Goal: Task Accomplishment & Management: Use online tool/utility

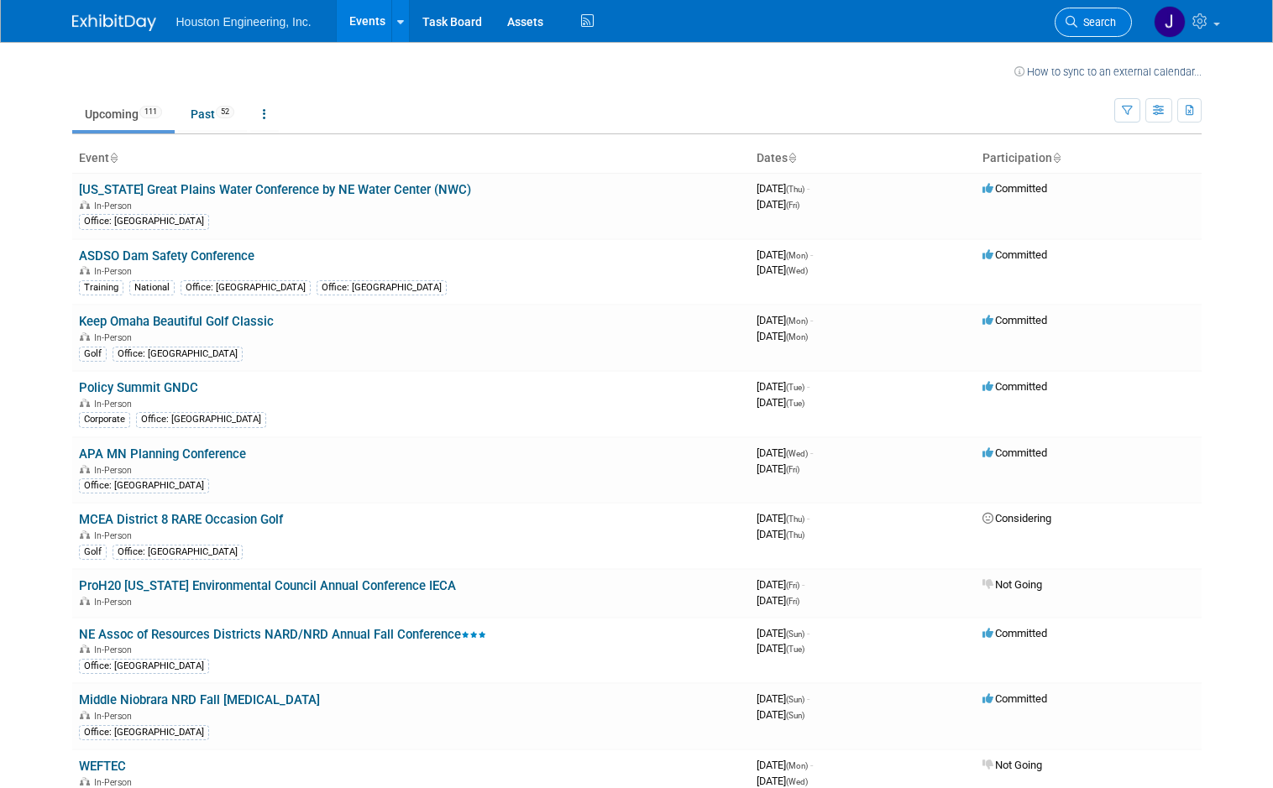
click at [1105, 18] on span "Search" at bounding box center [1096, 22] width 39 height 13
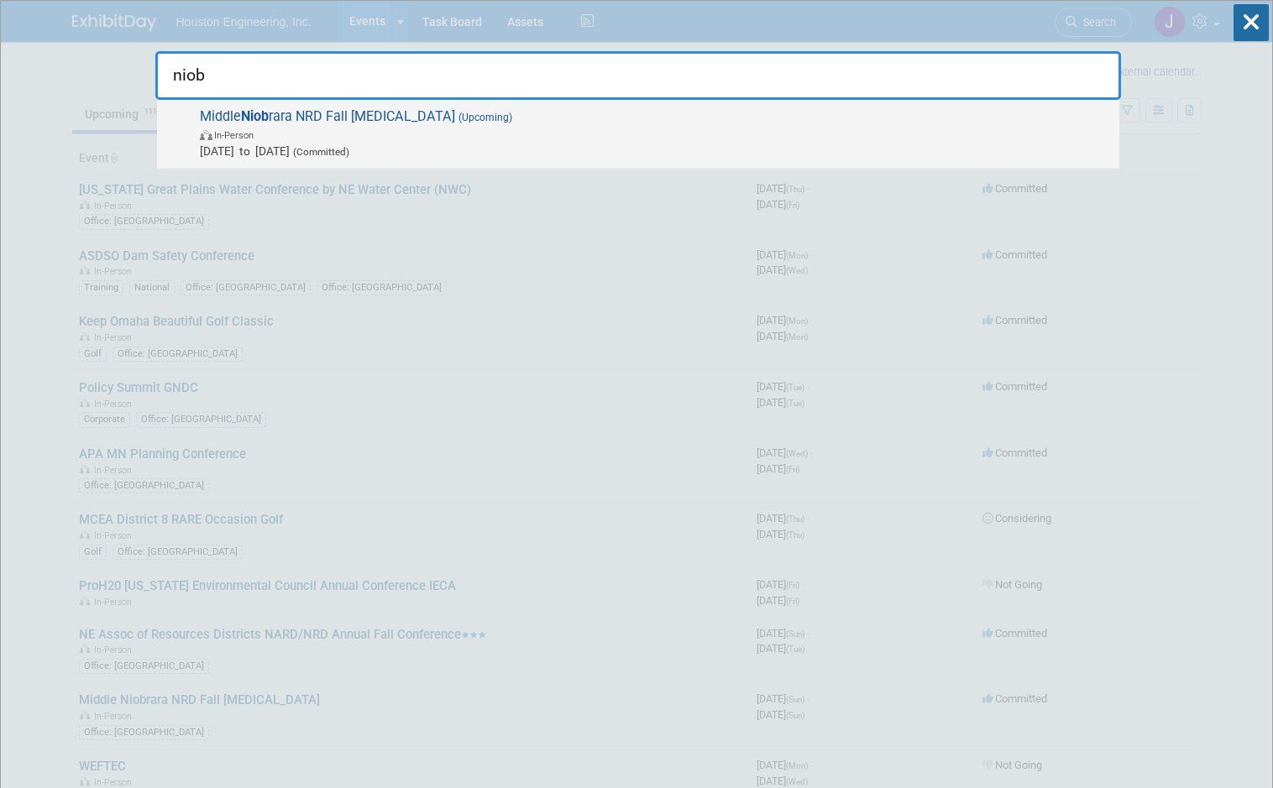
type input "niob"
click at [276, 118] on span "Middle Niob rara NRD Fall [MEDICAL_DATA] (Upcoming) In-Person [DATE] to [DATE] …" at bounding box center [653, 133] width 916 height 51
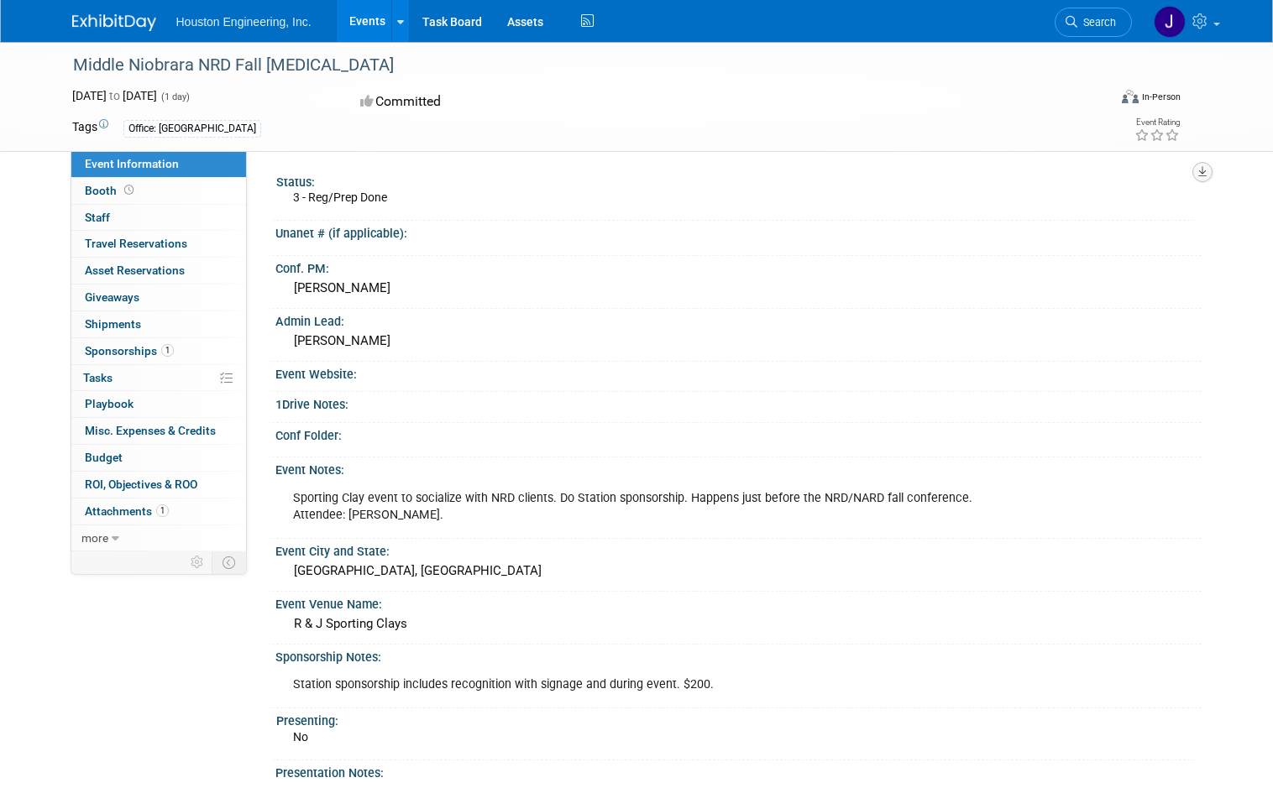
click at [1207, 170] on icon "button" at bounding box center [1202, 171] width 8 height 11
click at [1108, 221] on link "Export tab to PDF" at bounding box center [1128, 221] width 141 height 24
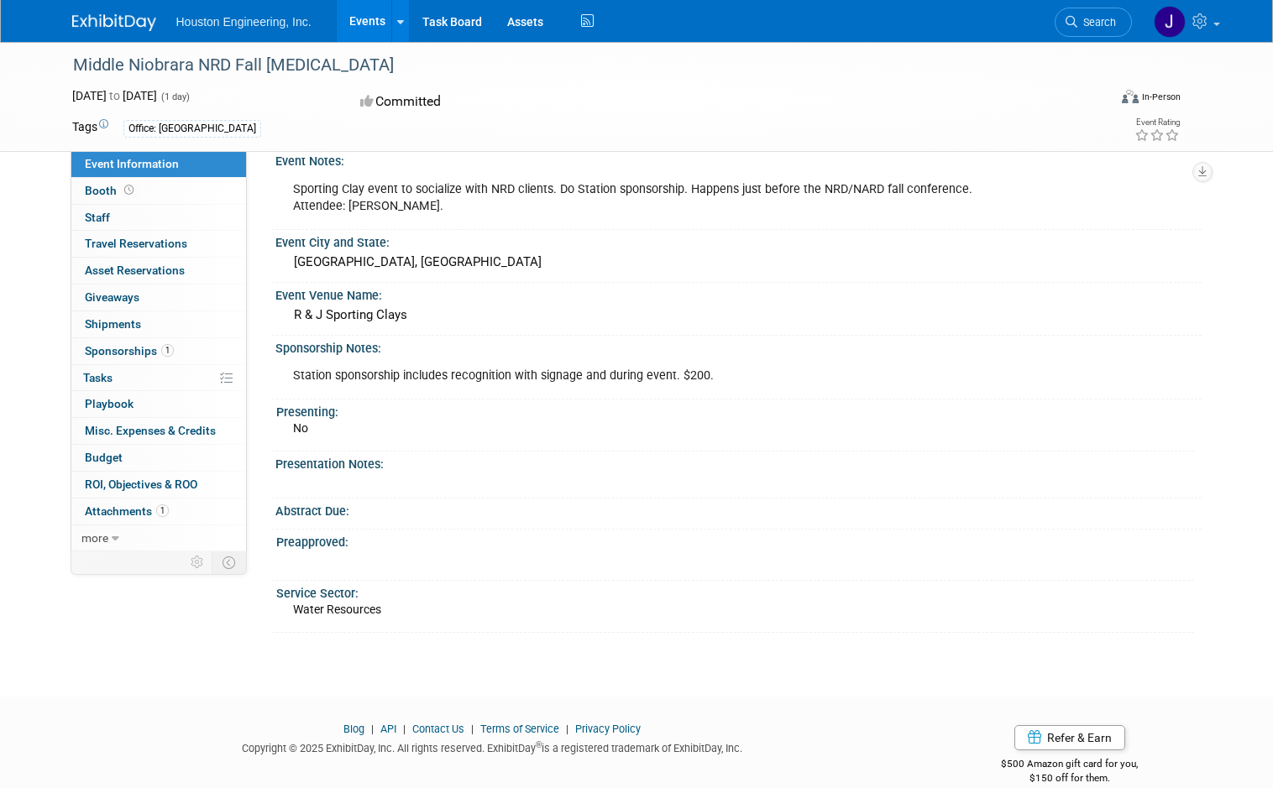
scroll to position [335, 0]
